Goal: Information Seeking & Learning: Learn about a topic

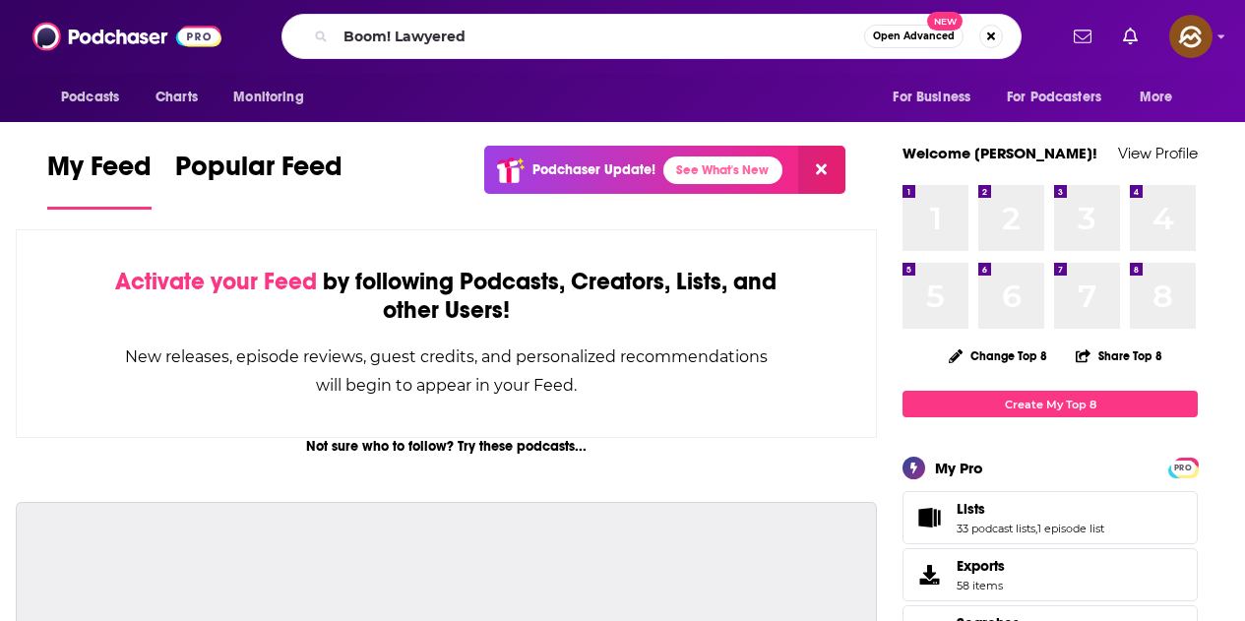
type input "Boom! Lawyered"
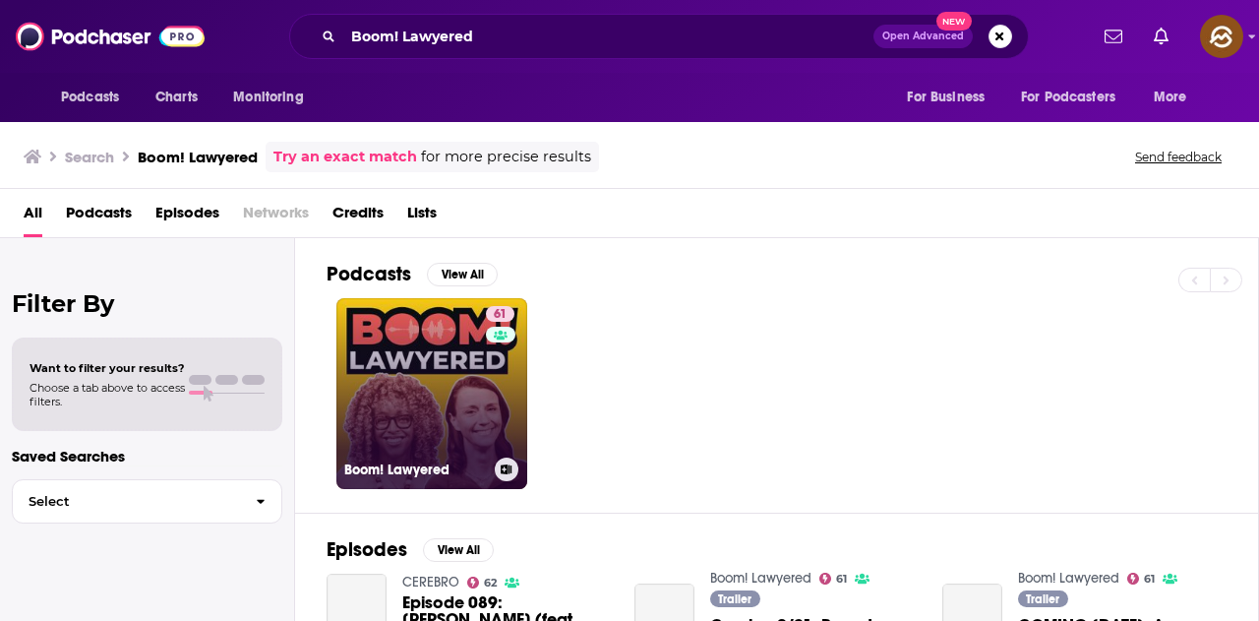
click at [449, 420] on link "61 Boom! Lawyered" at bounding box center [431, 393] width 191 height 191
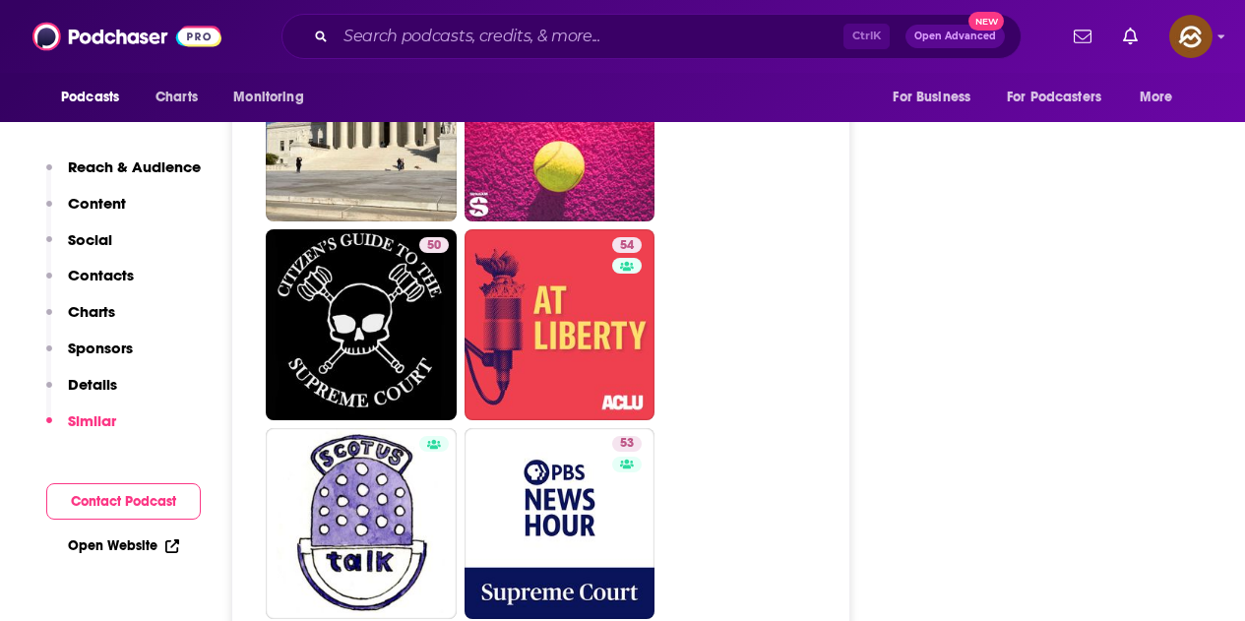
scroll to position [4034, 0]
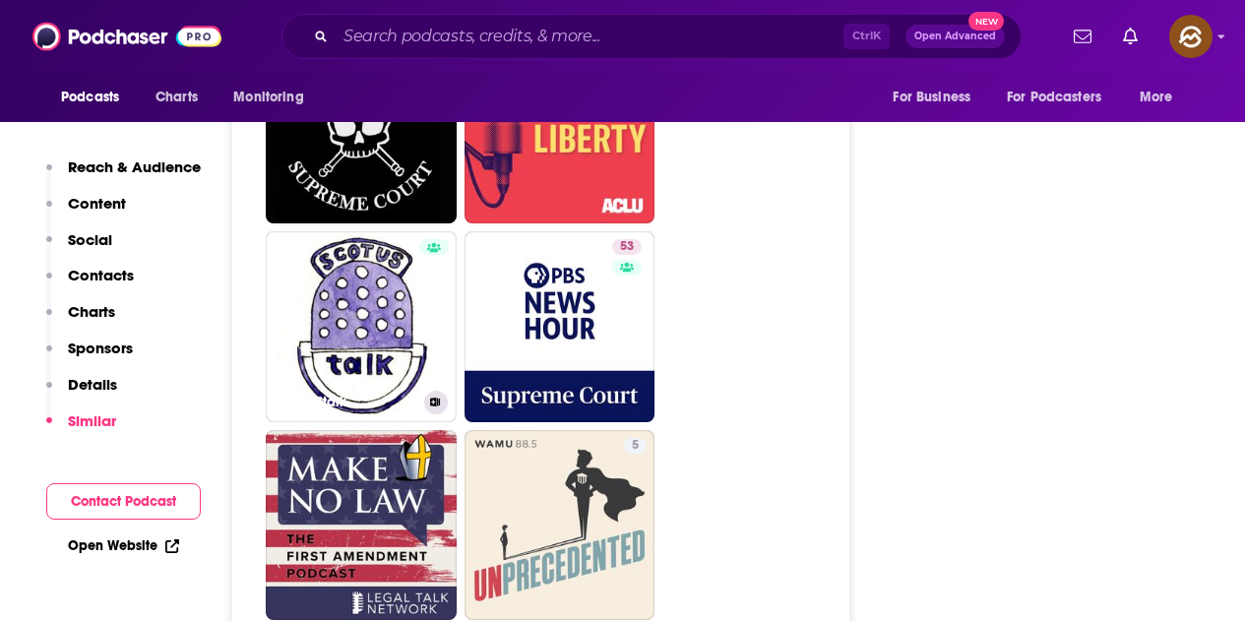
drag, startPoint x: 336, startPoint y: 223, endPoint x: 844, endPoint y: 299, distance: 513.3
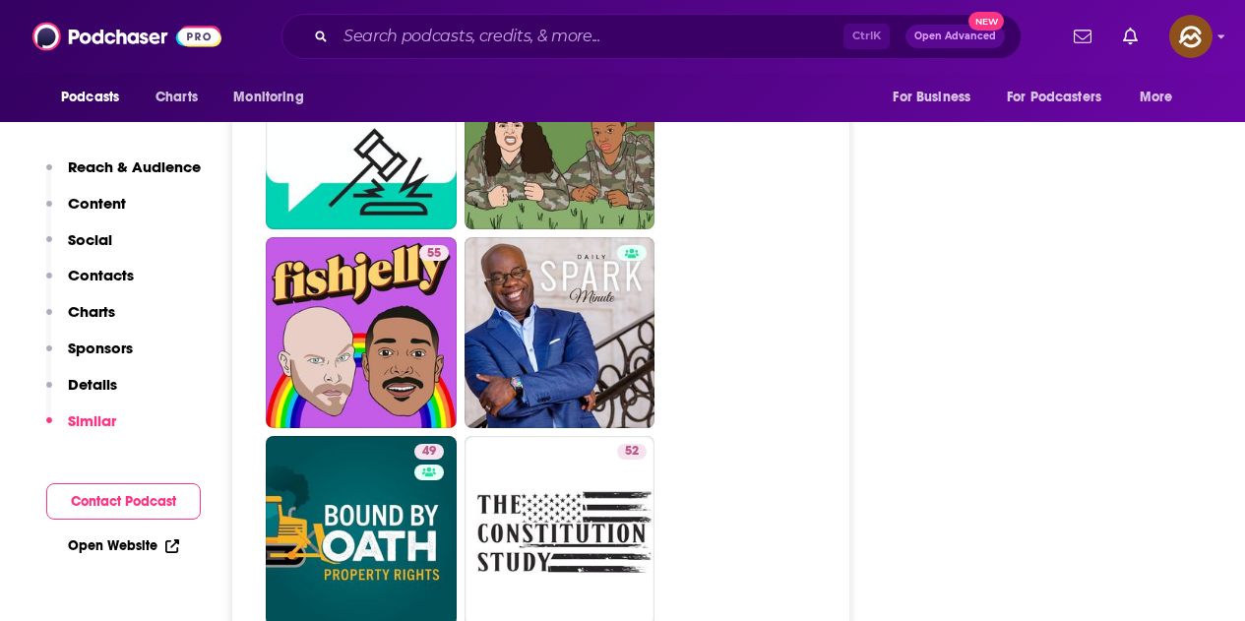
scroll to position [5116, 0]
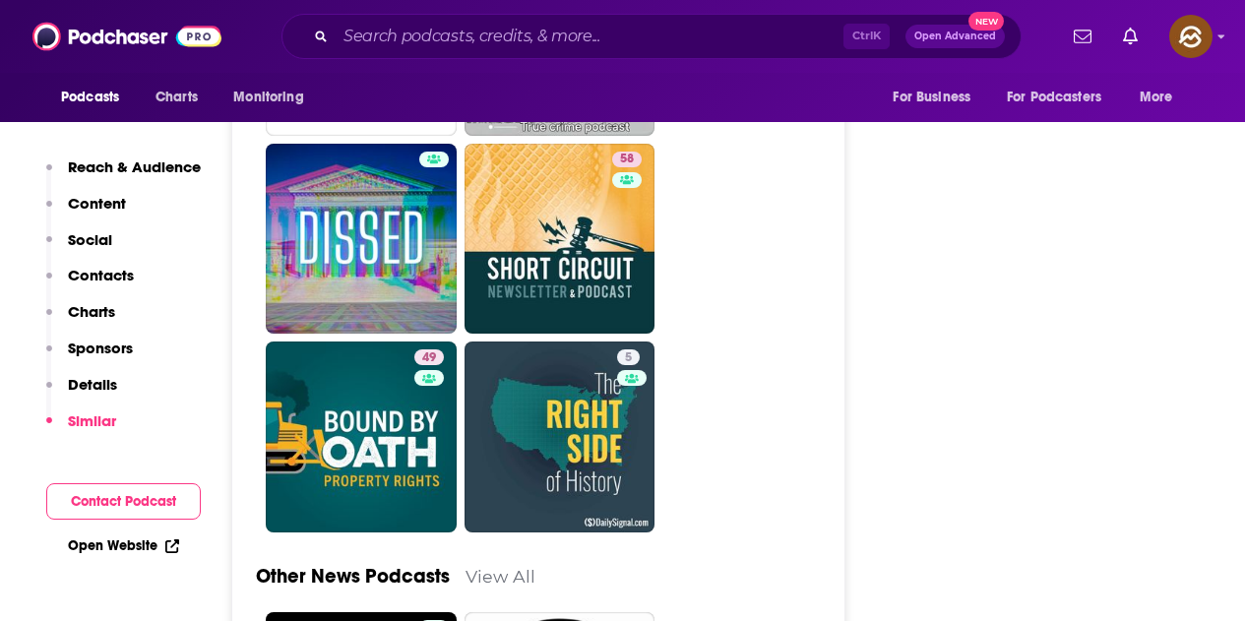
scroll to position [6001, 0]
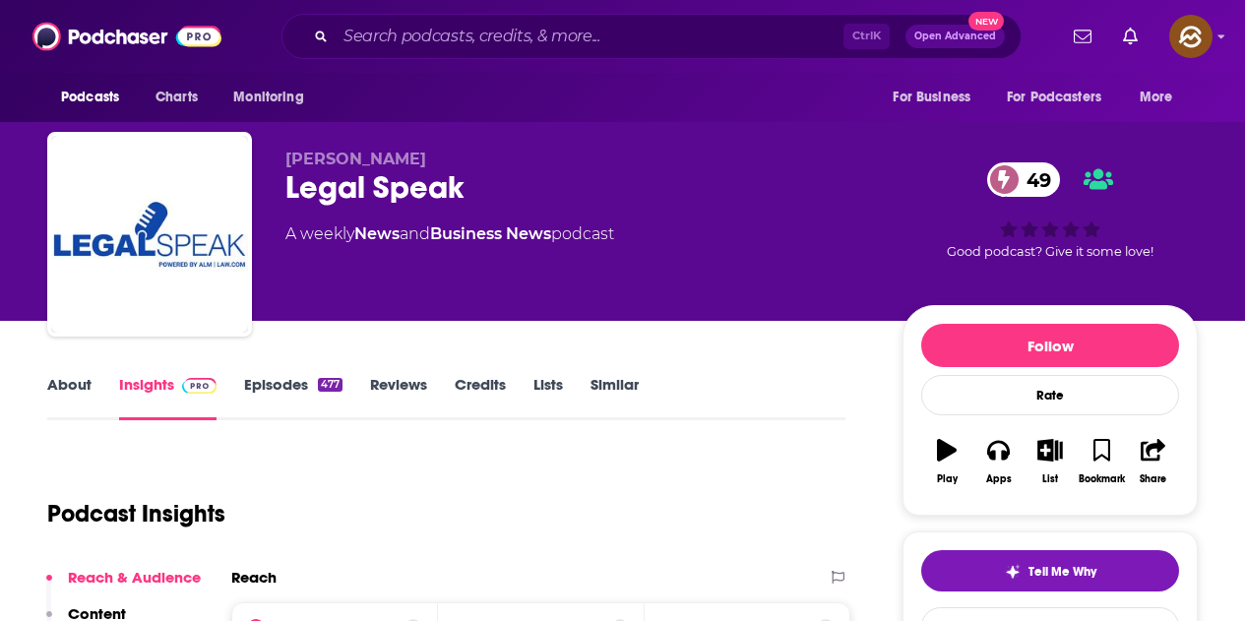
drag, startPoint x: 353, startPoint y: 188, endPoint x: 697, endPoint y: 371, distance: 389.1
click at [551, 202] on div "Charles Garnar Legal Speak 49 A weekly News and Business News podcast 49 Good p…" at bounding box center [622, 238] width 1150 height 213
